Goal: Task Accomplishment & Management: Use online tool/utility

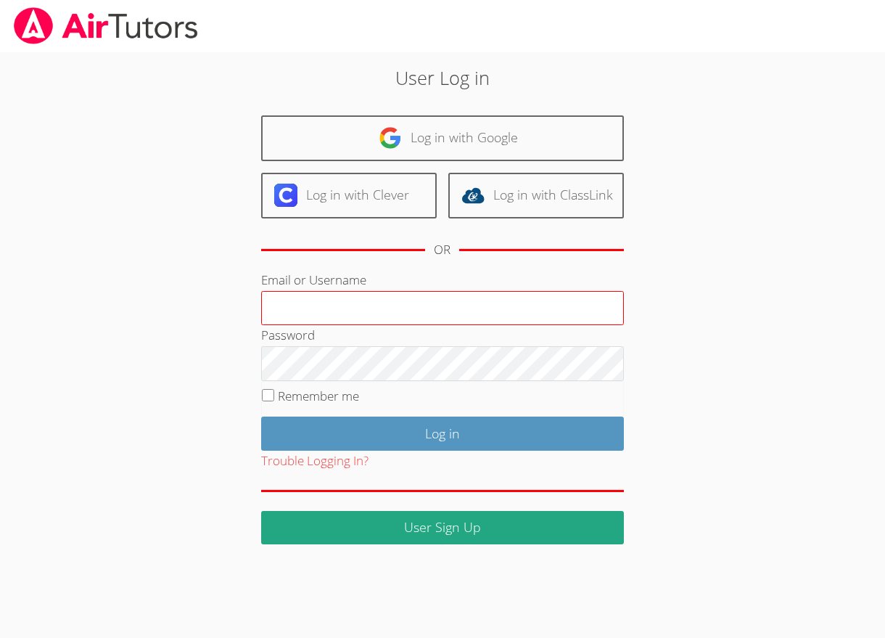
click at [379, 308] on input "Email or Username" at bounding box center [442, 308] width 363 height 35
type input "[EMAIL_ADDRESS][DOMAIN_NAME]"
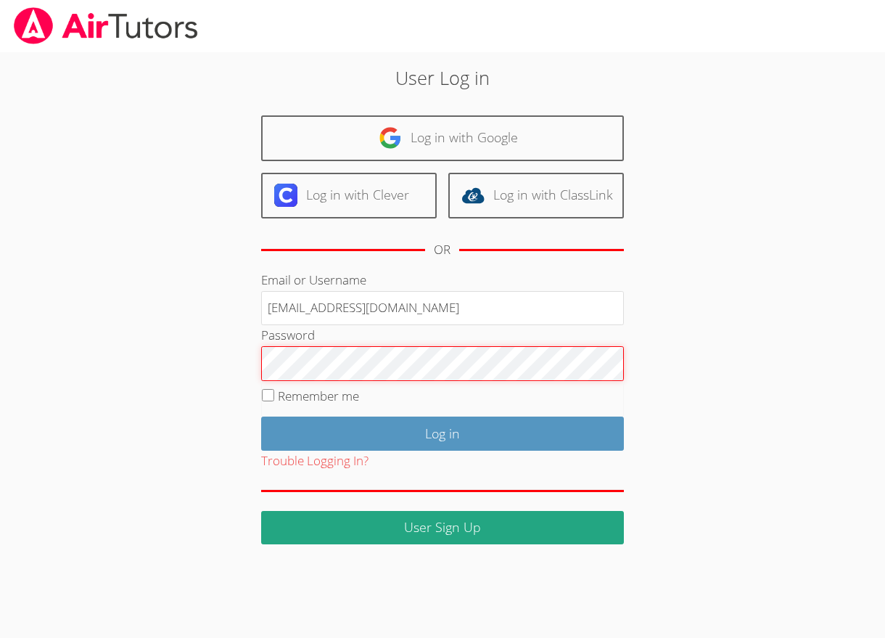
click at [261, 416] on input "Log in" at bounding box center [442, 433] width 363 height 34
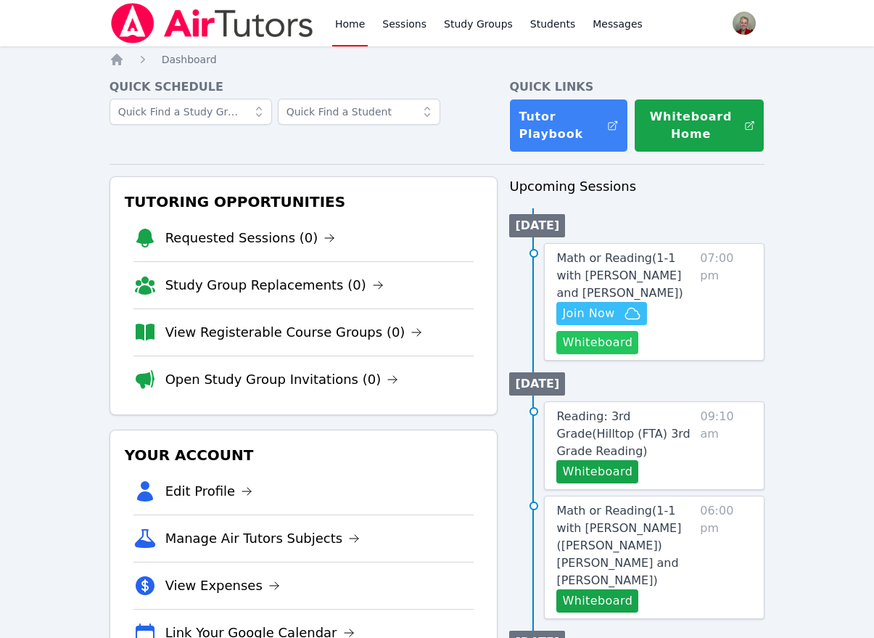
click at [596, 342] on button "Whiteboard" at bounding box center [597, 342] width 82 height 23
click at [568, 316] on span "Join Now" at bounding box center [588, 313] width 52 height 17
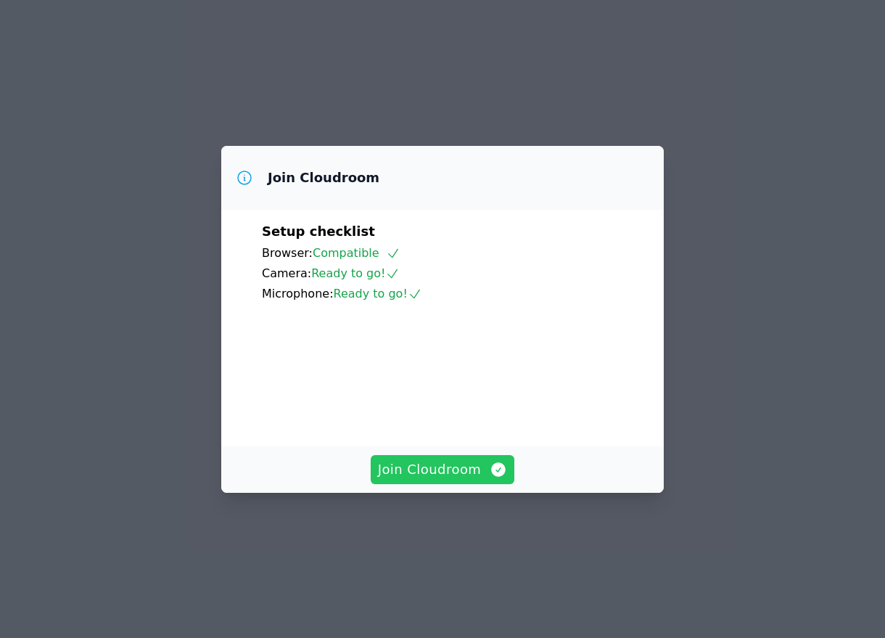
click at [452, 480] on span "Join Cloudroom" at bounding box center [443, 469] width 130 height 20
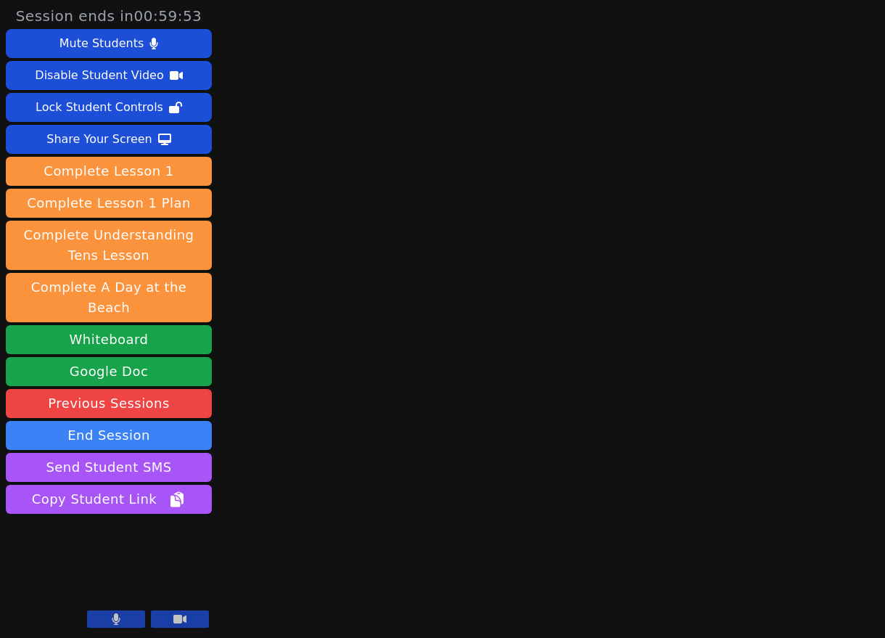
click at [131, 619] on button at bounding box center [116, 618] width 58 height 17
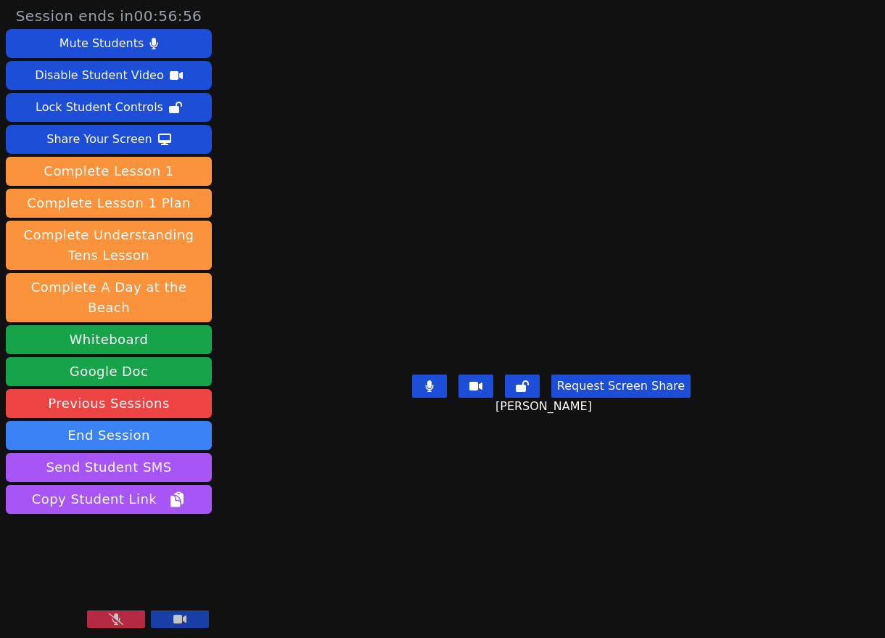
click at [122, 620] on icon at bounding box center [116, 619] width 15 height 12
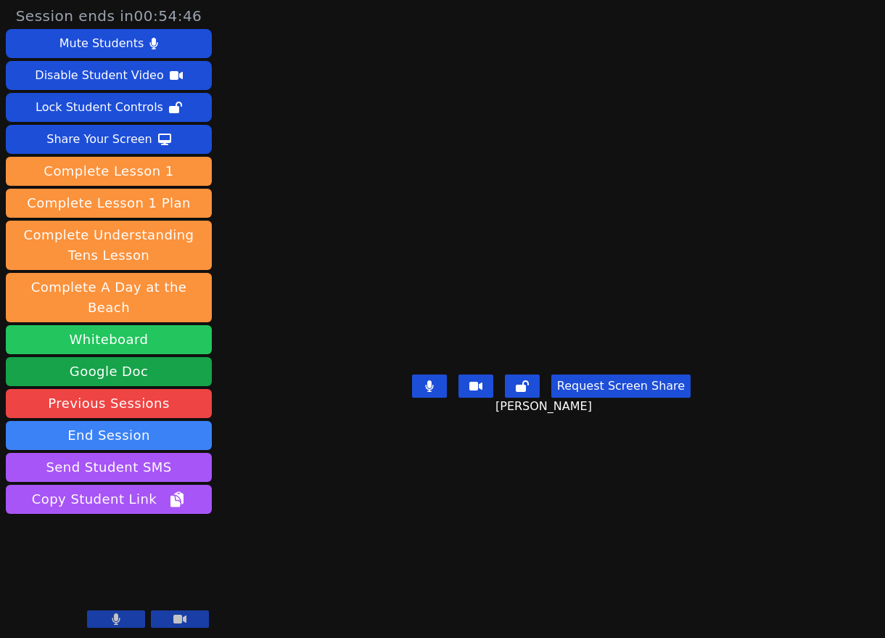
click at [115, 325] on button "Whiteboard" at bounding box center [109, 339] width 206 height 29
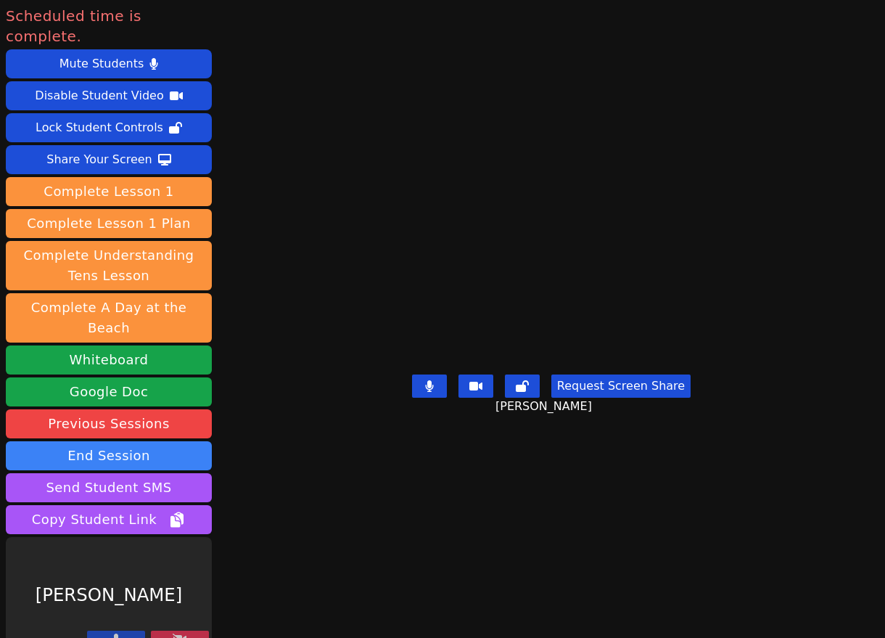
click at [173, 633] on icon at bounding box center [180, 639] width 15 height 12
click at [186, 633] on icon at bounding box center [180, 639] width 15 height 12
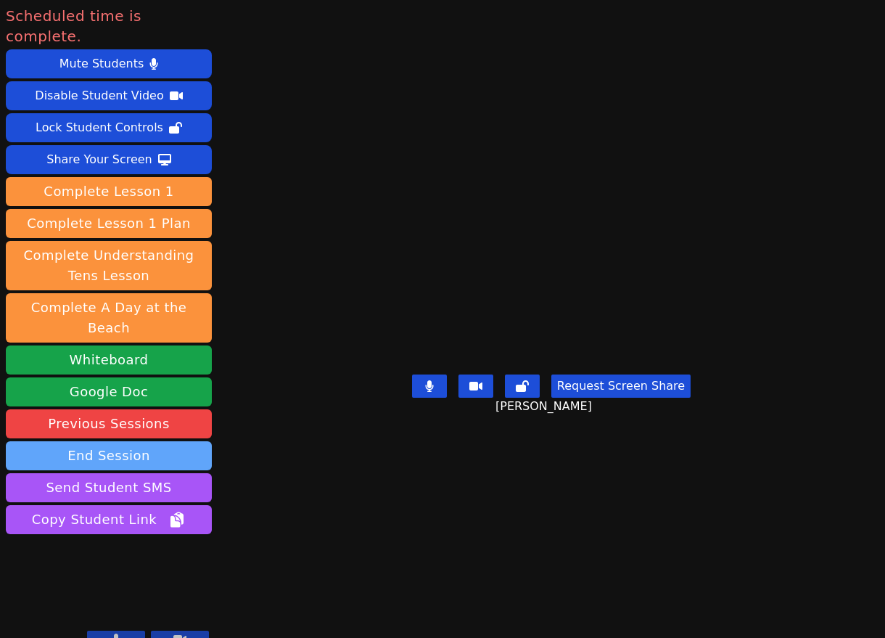
click at [126, 441] on button "End Session" at bounding box center [109, 455] width 206 height 29
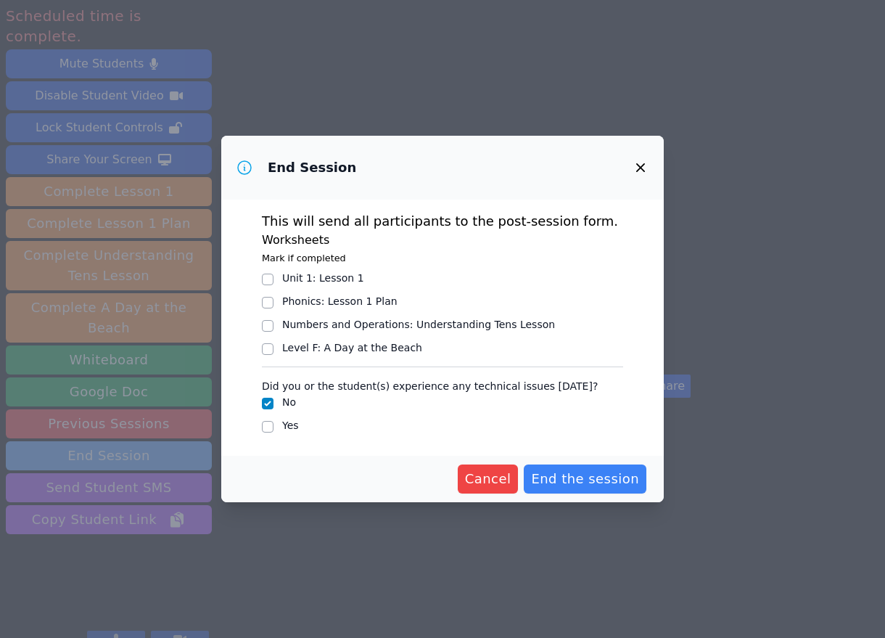
click at [126, 414] on div "End Session This will send all participants to the post-session form. Worksheet…" at bounding box center [442, 319] width 885 height 638
click at [602, 486] on span "End the session" at bounding box center [585, 479] width 108 height 20
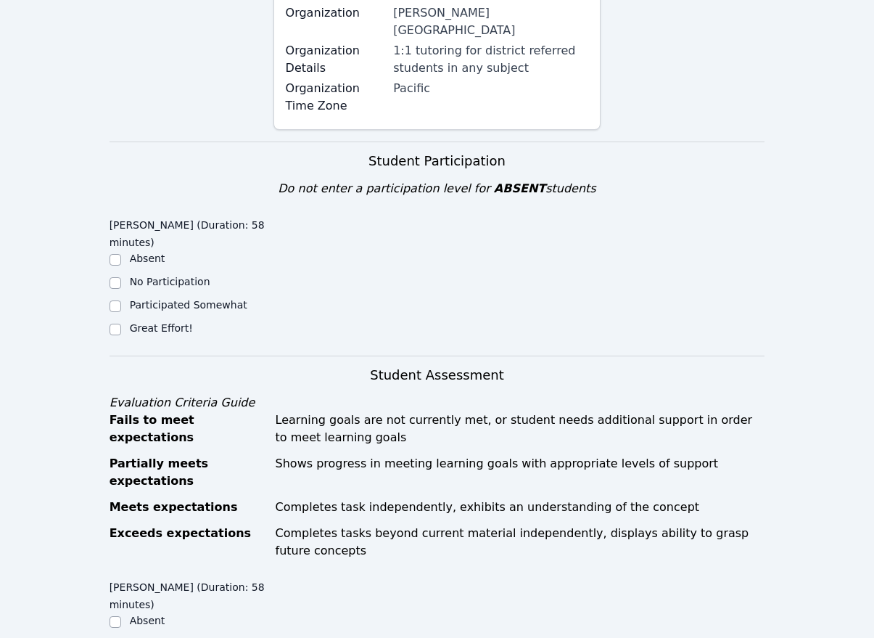
scroll to position [363, 0]
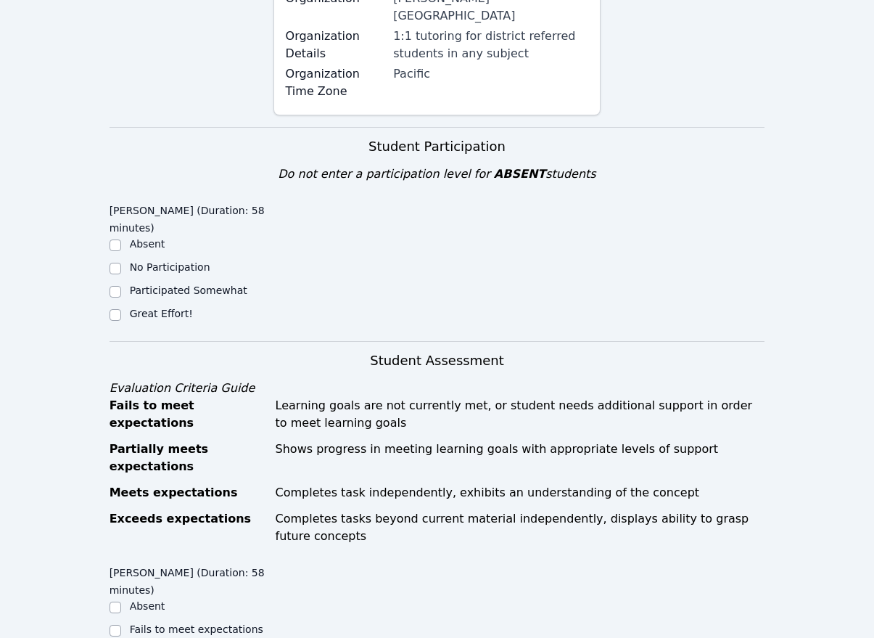
click at [157, 308] on label "Great Effort!" at bounding box center [161, 314] width 63 height 12
click at [121, 309] on input "Great Effort!" at bounding box center [116, 315] width 12 height 12
checkbox input "true"
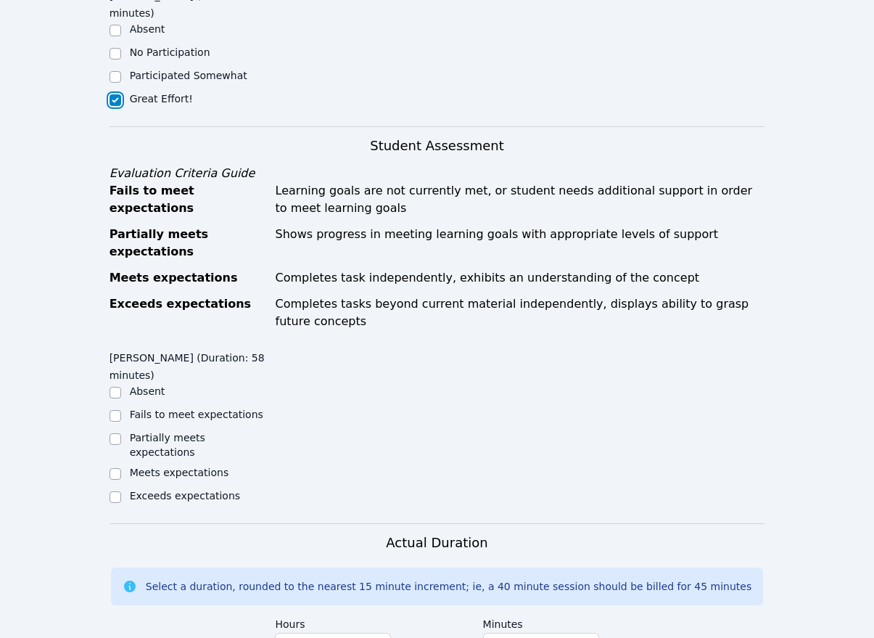
scroll to position [580, 0]
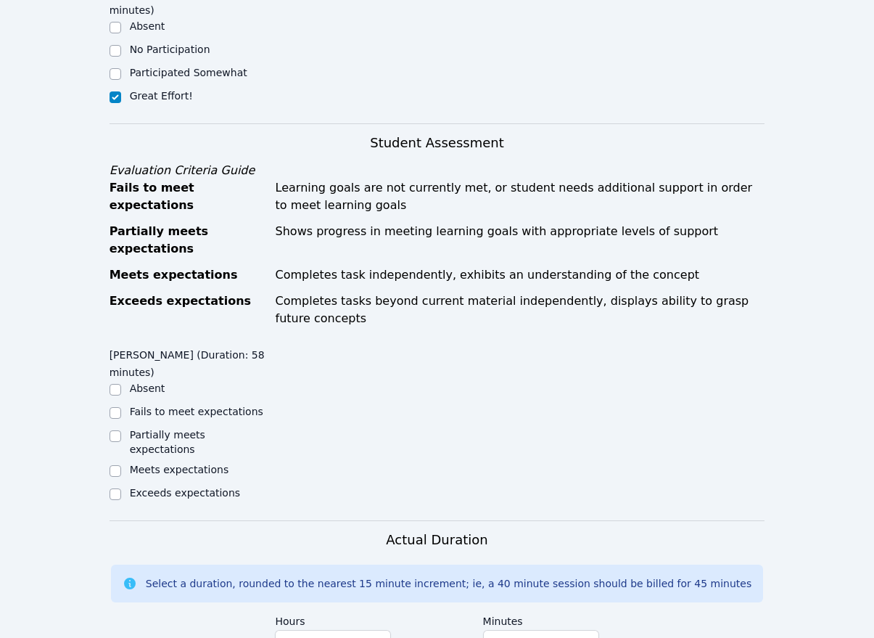
click at [205, 487] on label "Exceeds expectations" at bounding box center [185, 493] width 110 height 12
click at [121, 488] on input "Exceeds expectations" at bounding box center [116, 494] width 12 height 12
checkbox input "true"
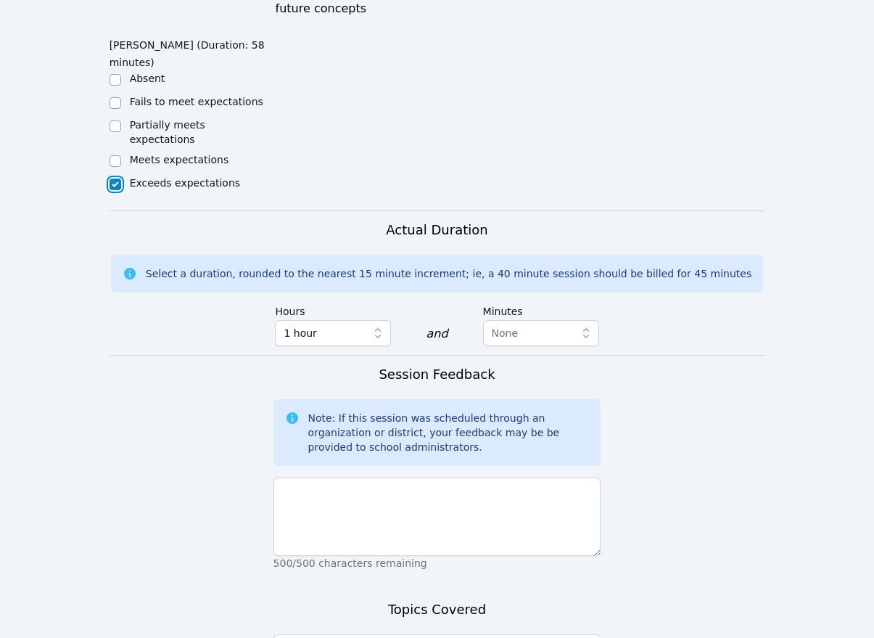
scroll to position [1016, 0]
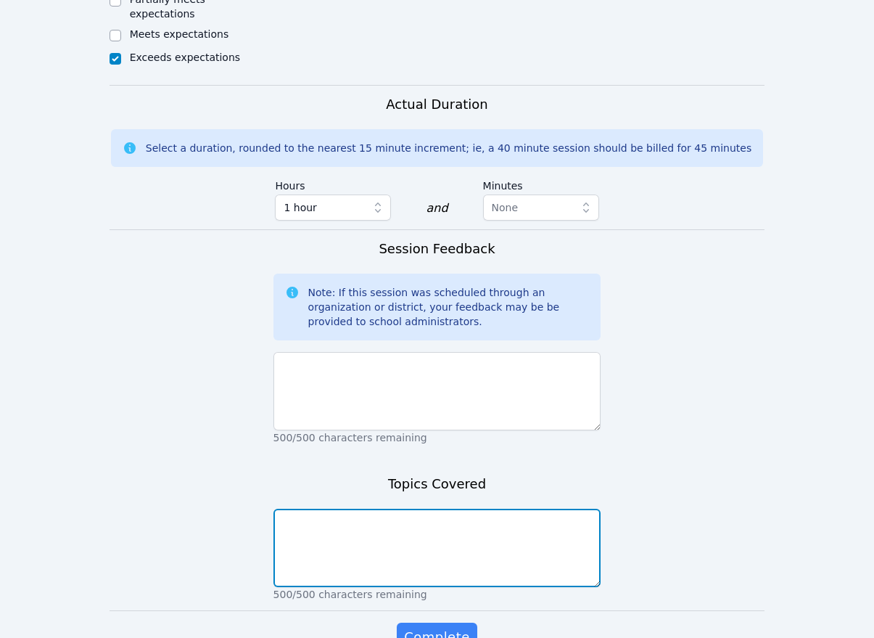
click at [416, 509] on textarea at bounding box center [437, 548] width 328 height 78
type textarea "reading comprehension, vocabulary, speed math, using 10 blocks to make group of…"
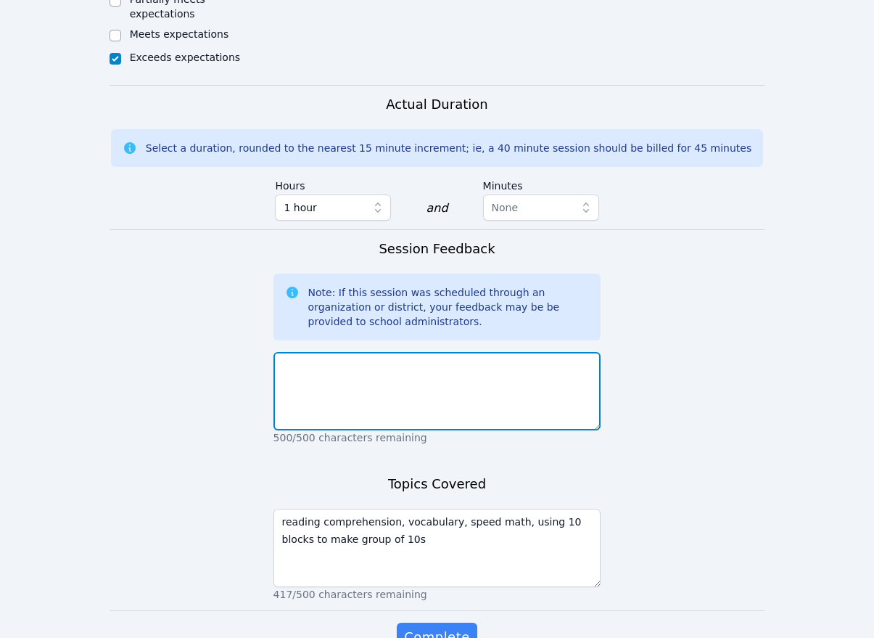
click at [360, 352] on textarea at bounding box center [437, 391] width 328 height 78
type textarea "I"
type textarea "g"
type textarea "G"
click at [427, 352] on textarea "It was so wonderful to see [PERSON_NAME] [DATE]! She did amazing [DATE]!" at bounding box center [437, 391] width 328 height 78
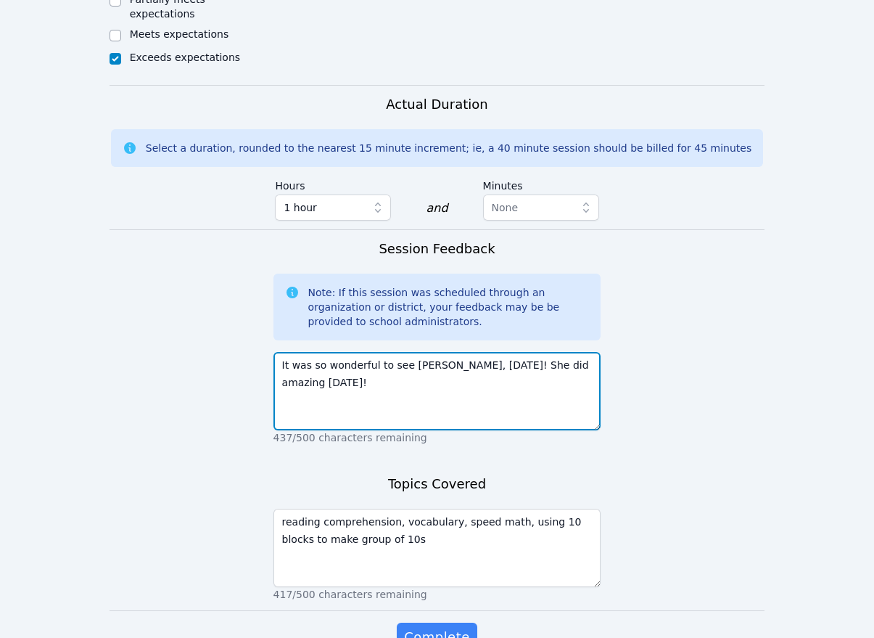
drag, startPoint x: 572, startPoint y: 304, endPoint x: 484, endPoint y: 297, distance: 88.0
click at [484, 352] on textarea "It was so wonderful to see [PERSON_NAME], [DATE]! She did amazing [DATE]!" at bounding box center [437, 391] width 328 height 78
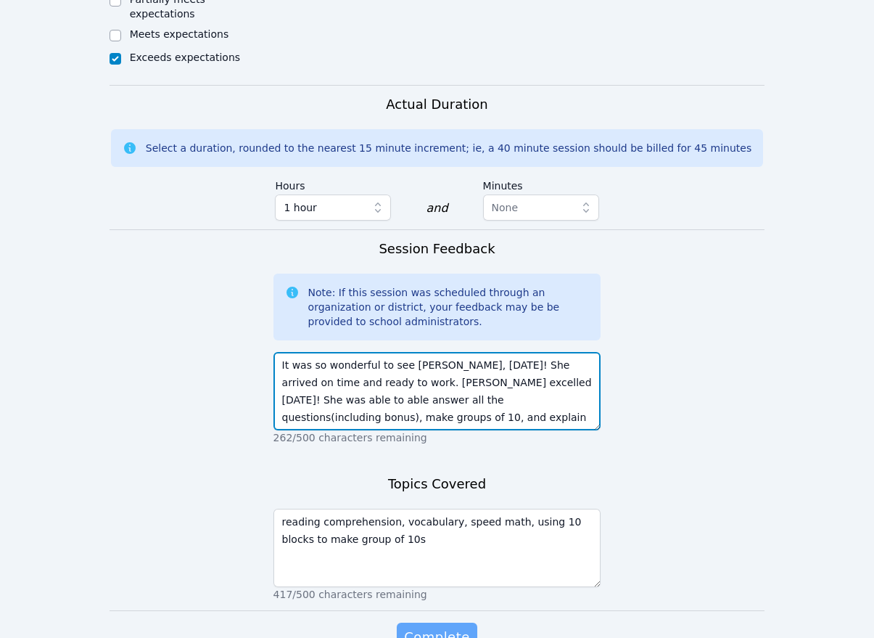
type textarea "It was so wonderful to see [PERSON_NAME], [DATE]! She arrived on time and ready…"
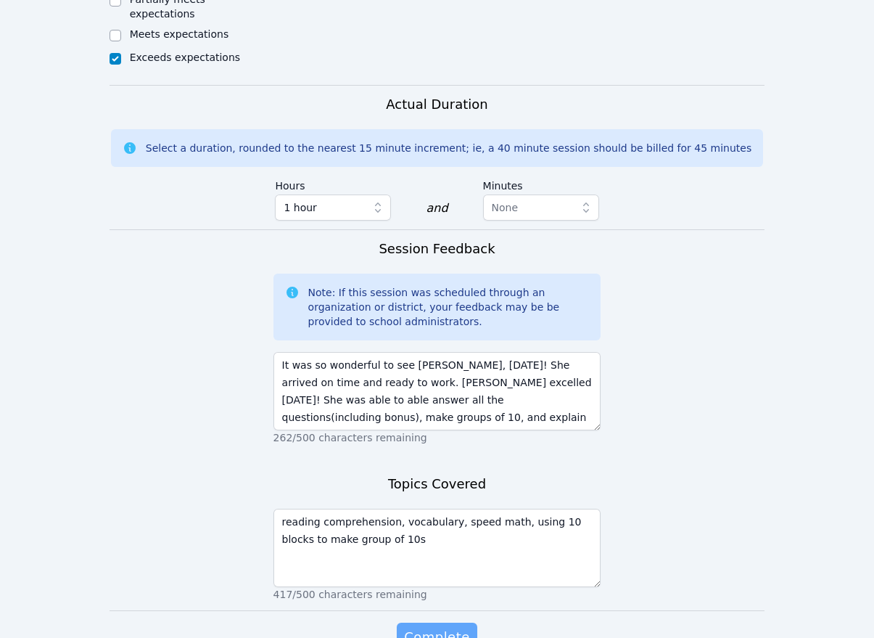
click at [456, 627] on span "Complete" at bounding box center [436, 637] width 65 height 20
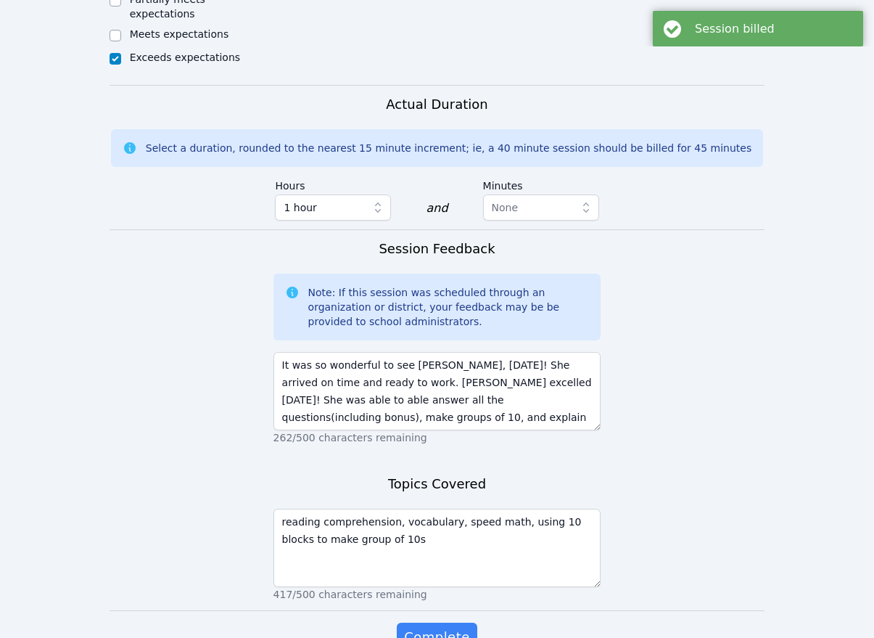
scroll to position [0, 0]
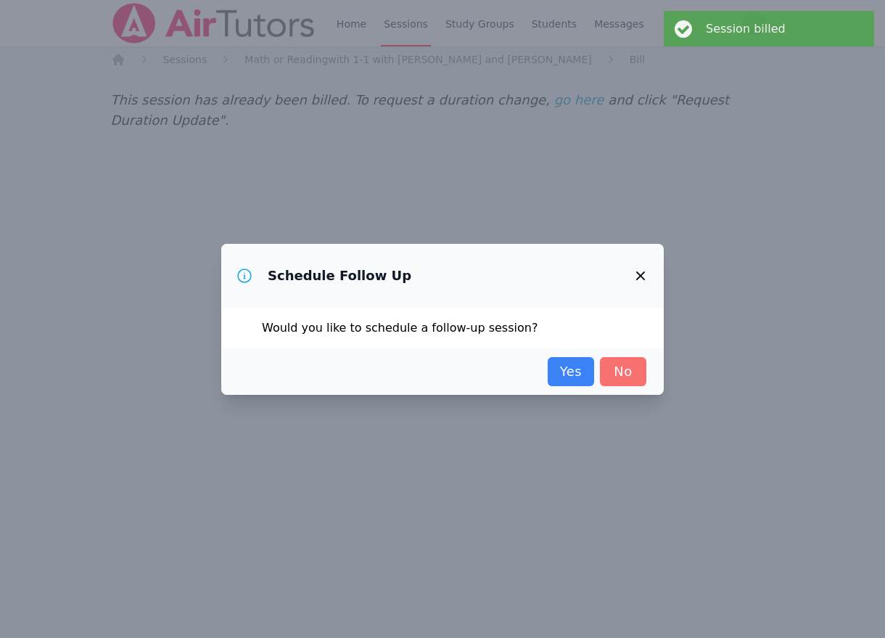
click at [627, 379] on link "No" at bounding box center [623, 371] width 46 height 29
